Goal: Use online tool/utility

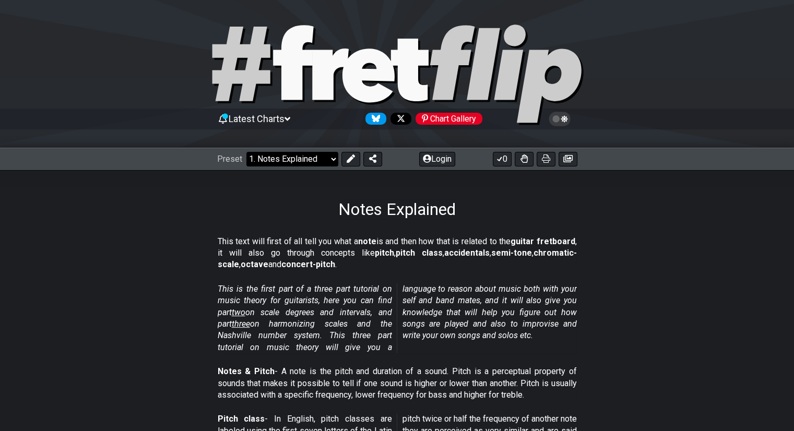
click at [308, 158] on select "Welcome to #fretflip! Initial Preset Custom Preset Minor Pentatonic Major Penta…" at bounding box center [292, 159] width 92 height 15
click at [246, 152] on select "Welcome to #fretflip! Initial Preset Custom Preset Minor Pentatonic Major Penta…" at bounding box center [292, 159] width 92 height 15
select select "/welcome"
select select "C"
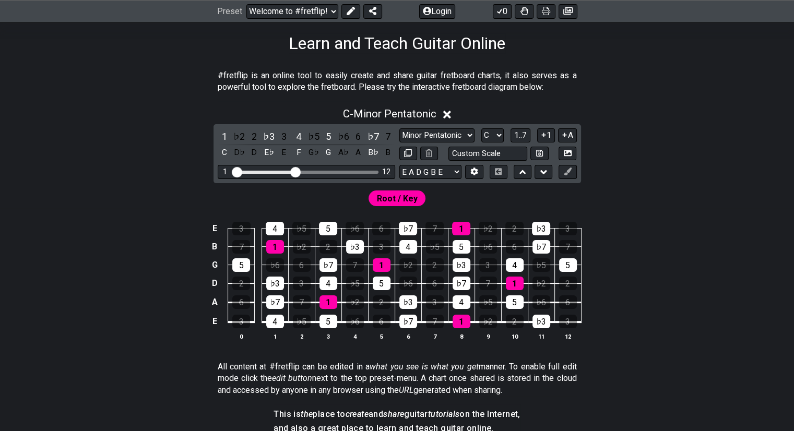
scroll to position [183, 0]
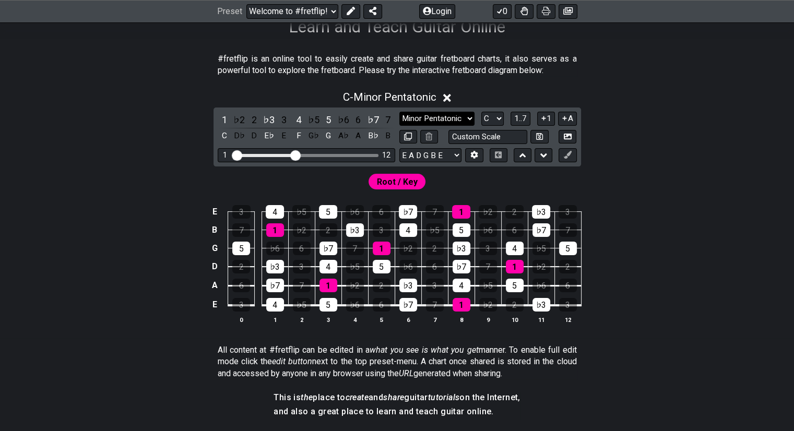
click at [457, 115] on select "Minor Pentatonic Click to edit Minor Pentatonic Major Pentatonic Minor Blues Ma…" at bounding box center [436, 119] width 75 height 14
select select "Major / [PERSON_NAME]"
click at [399, 112] on select "Minor Pentatonic Click to edit Minor Pentatonic Major Pentatonic Minor Blues Ma…" at bounding box center [436, 119] width 75 height 14
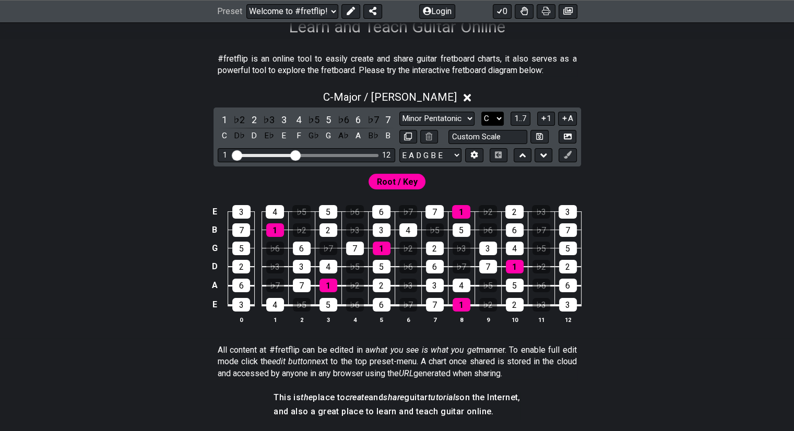
click at [494, 121] on select "A♭ A A♯ B♭ B C C♯ D♭ D D♯ E♭ E F F♯ G♭ G G♯" at bounding box center [492, 119] width 22 height 14
select select "G"
click at [481, 112] on select "A♭ A A♯ B♭ B C C♯ D♭ D D♯ E♭ E F F♯ G♭ G G♯" at bounding box center [492, 119] width 22 height 14
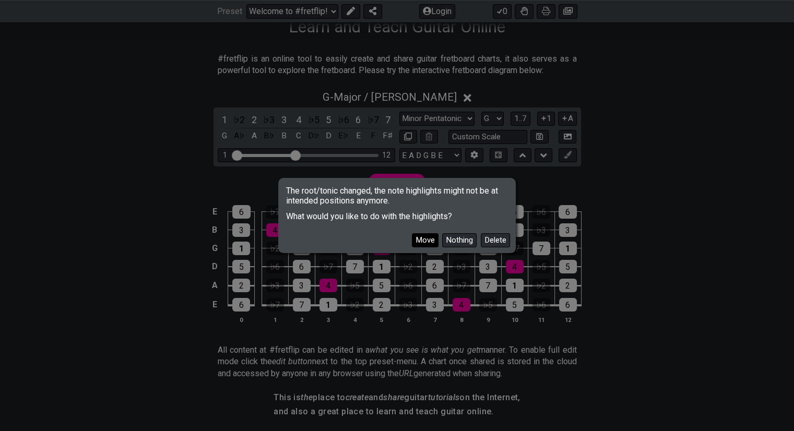
click at [431, 240] on button "Move" at bounding box center [425, 240] width 27 height 14
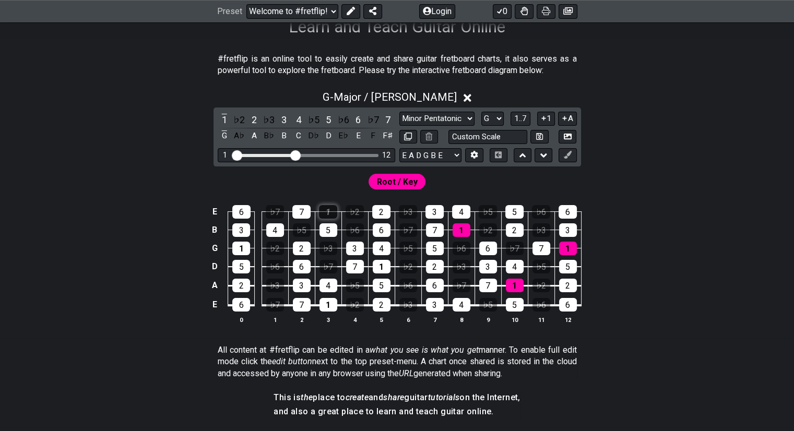
click at [325, 211] on div "1" at bounding box center [328, 212] width 18 height 14
click at [326, 209] on div "1" at bounding box center [328, 212] width 18 height 14
click at [522, 122] on span "1..7" at bounding box center [520, 118] width 13 height 9
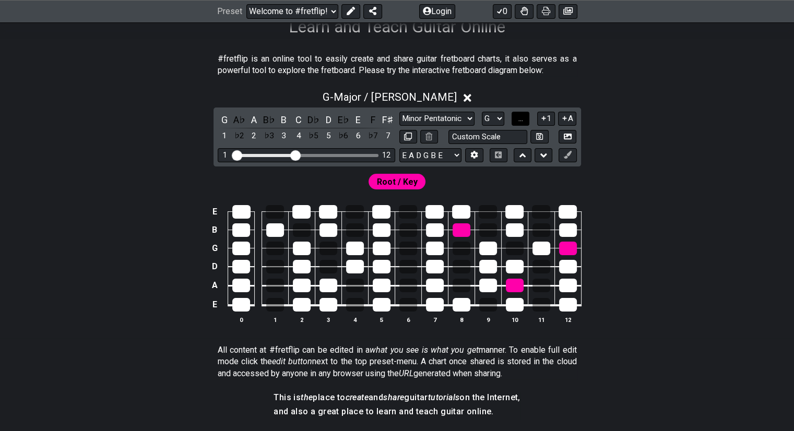
click at [522, 122] on span "..." at bounding box center [520, 118] width 5 height 9
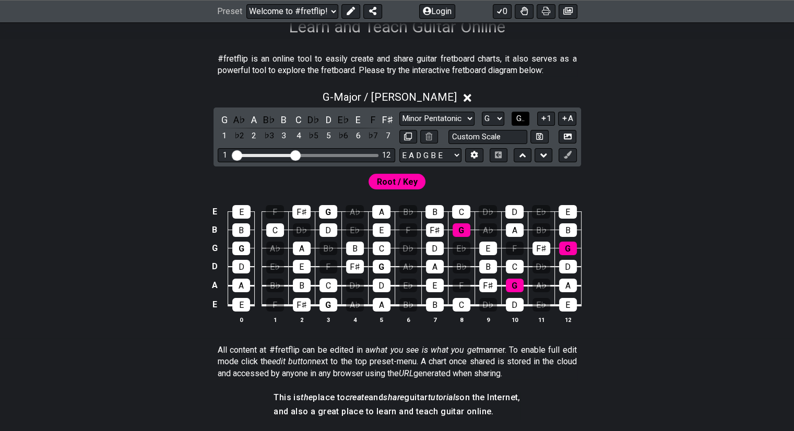
click at [522, 122] on span "G.." at bounding box center [520, 118] width 8 height 9
click at [522, 122] on span "1..7" at bounding box center [520, 118] width 13 height 9
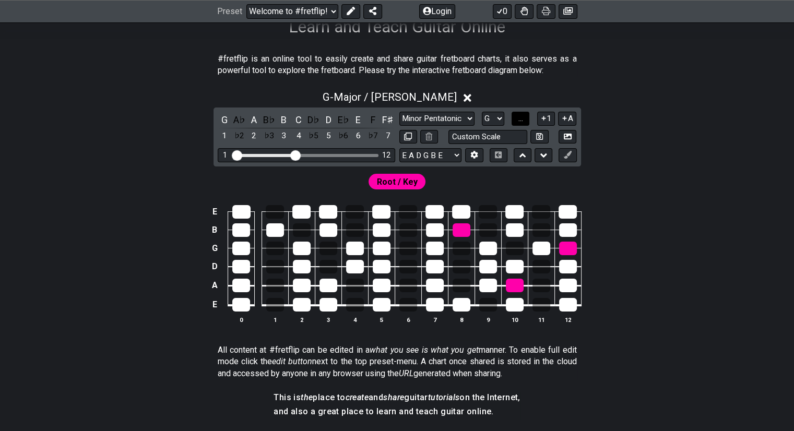
click at [522, 122] on span "..." at bounding box center [520, 118] width 5 height 9
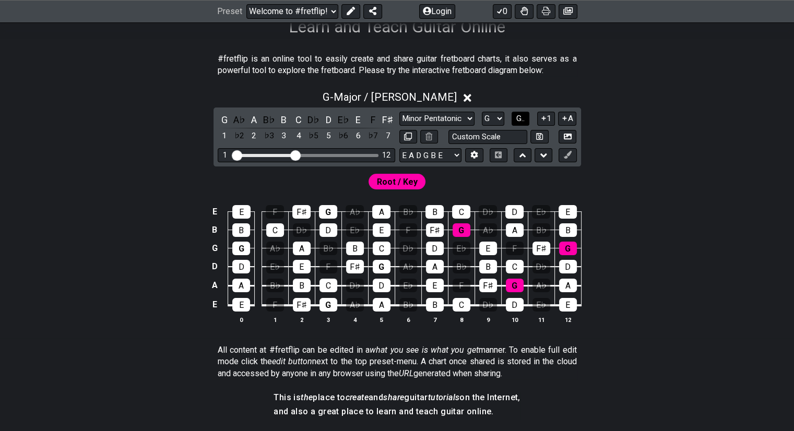
click at [522, 122] on span "G.." at bounding box center [520, 118] width 8 height 9
click at [549, 114] on button "1" at bounding box center [546, 119] width 18 height 14
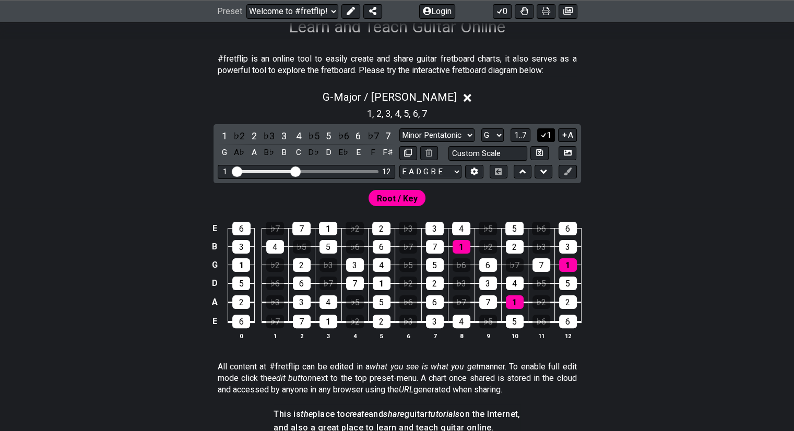
click at [551, 137] on button "1" at bounding box center [546, 135] width 18 height 14
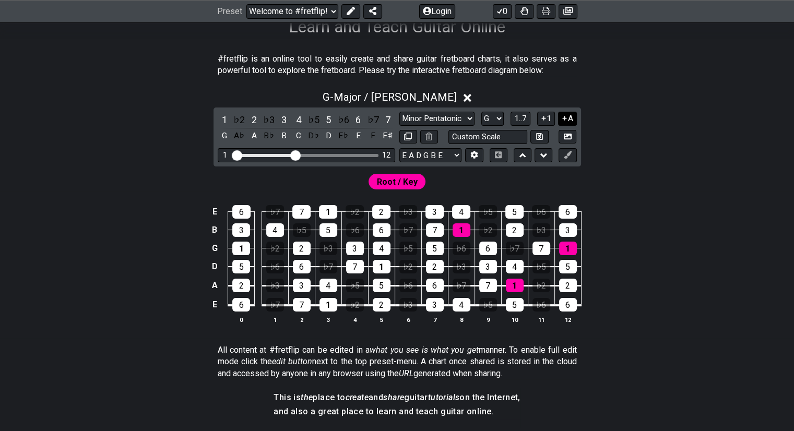
click at [574, 120] on button "A" at bounding box center [567, 119] width 18 height 14
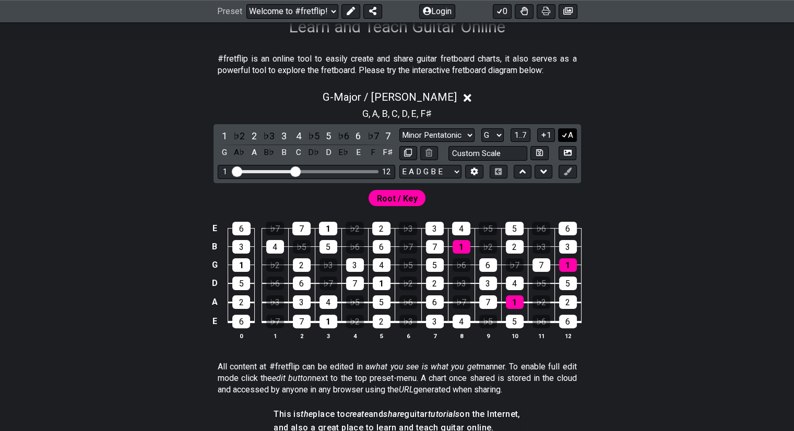
click at [567, 134] on icon at bounding box center [565, 135] width 10 height 8
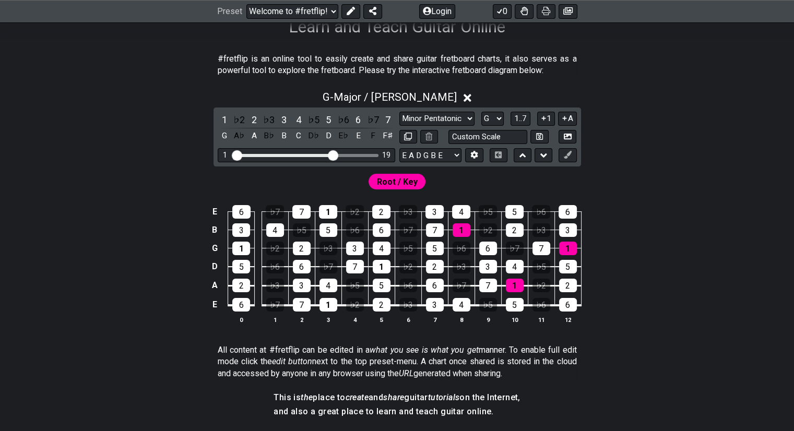
drag, startPoint x: 298, startPoint y: 153, endPoint x: 334, endPoint y: 168, distance: 38.7
click at [334, 155] on input "Visible fret range" at bounding box center [306, 155] width 148 height 0
